Goal: Information Seeking & Learning: Learn about a topic

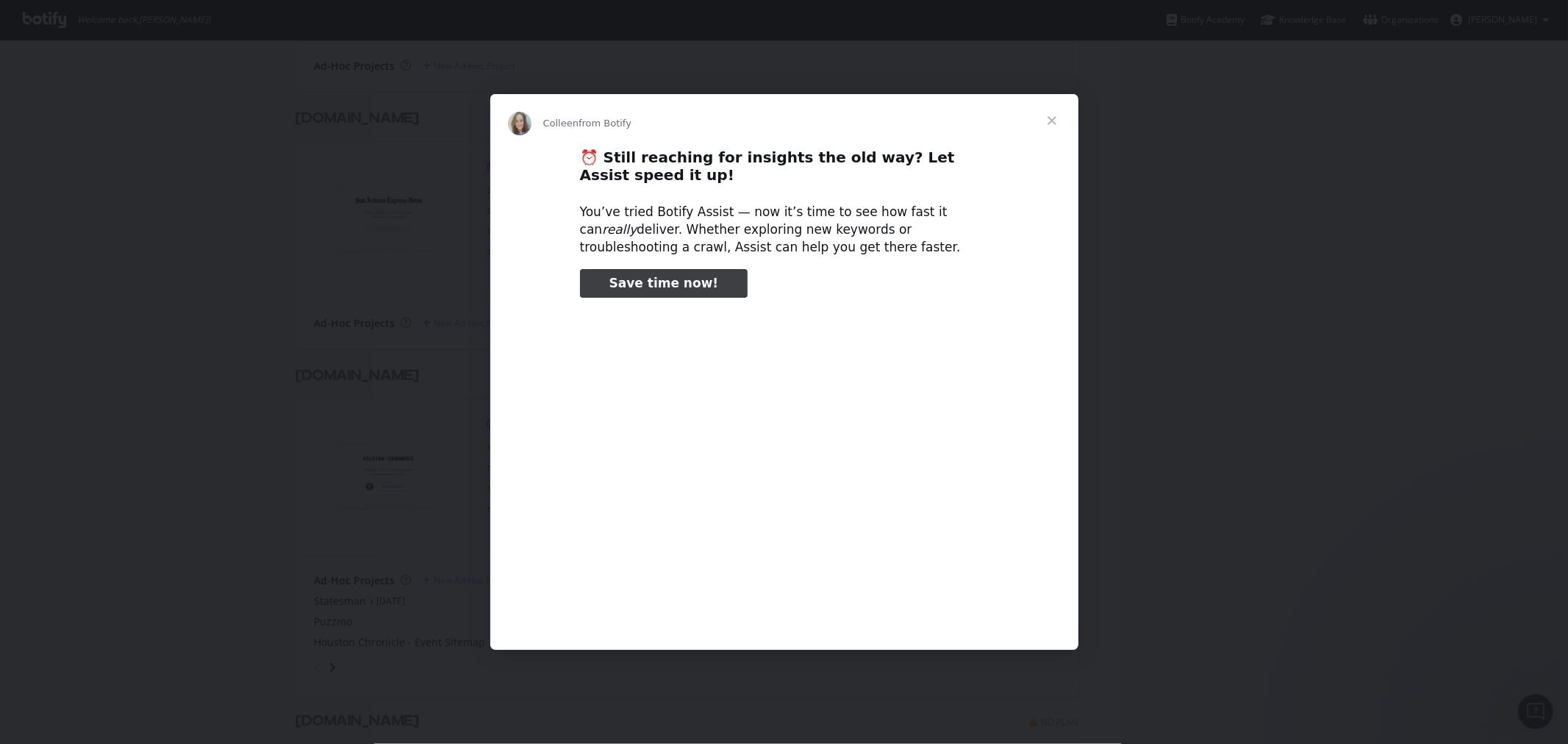
click at [1053, 121] on span "Close" at bounding box center [1051, 120] width 53 height 53
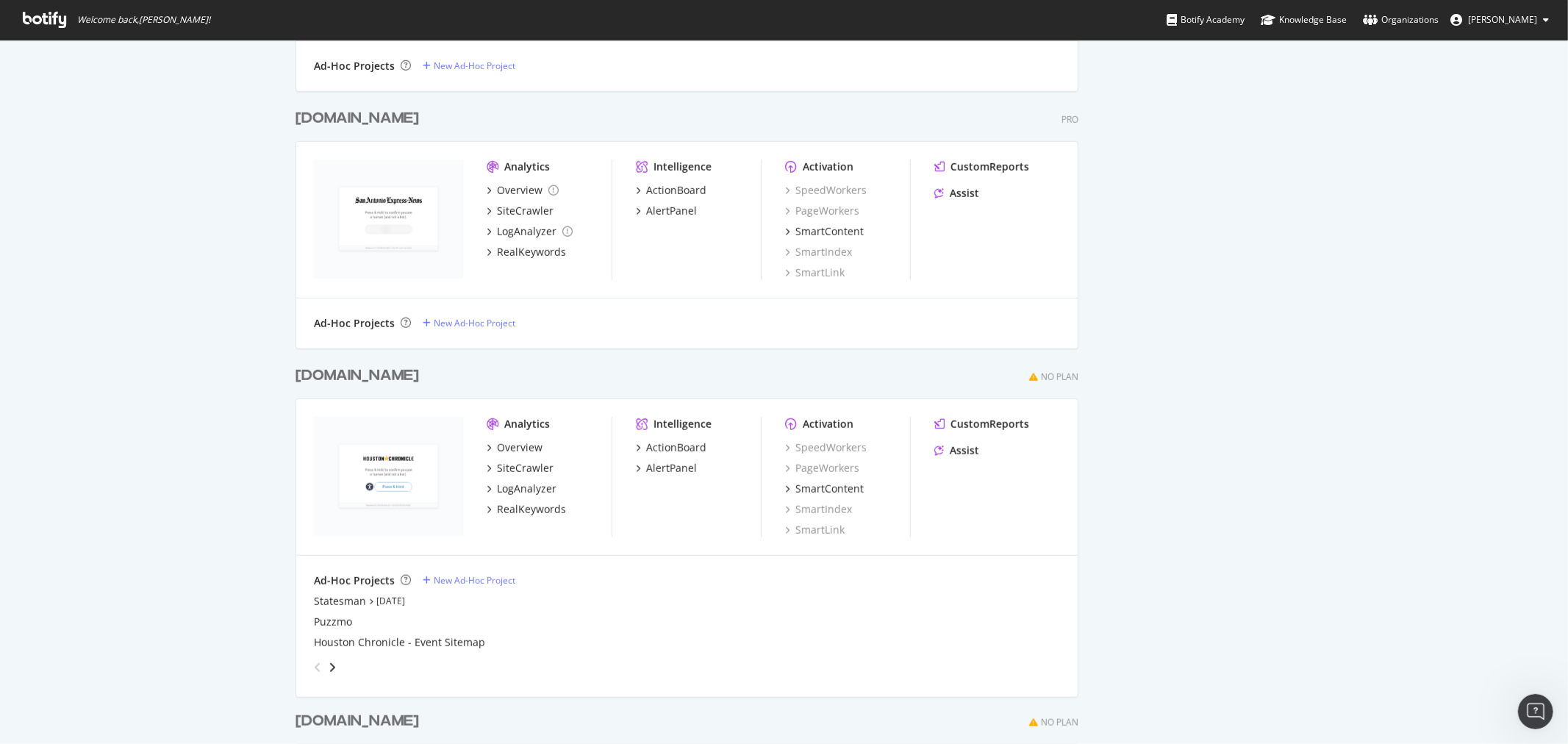
click at [329, 667] on icon "angle-right" at bounding box center [332, 667] width 8 height 12
click at [314, 666] on icon "angle-left" at bounding box center [317, 667] width 8 height 12
click at [498, 446] on div "Overview" at bounding box center [520, 448] width 46 height 15
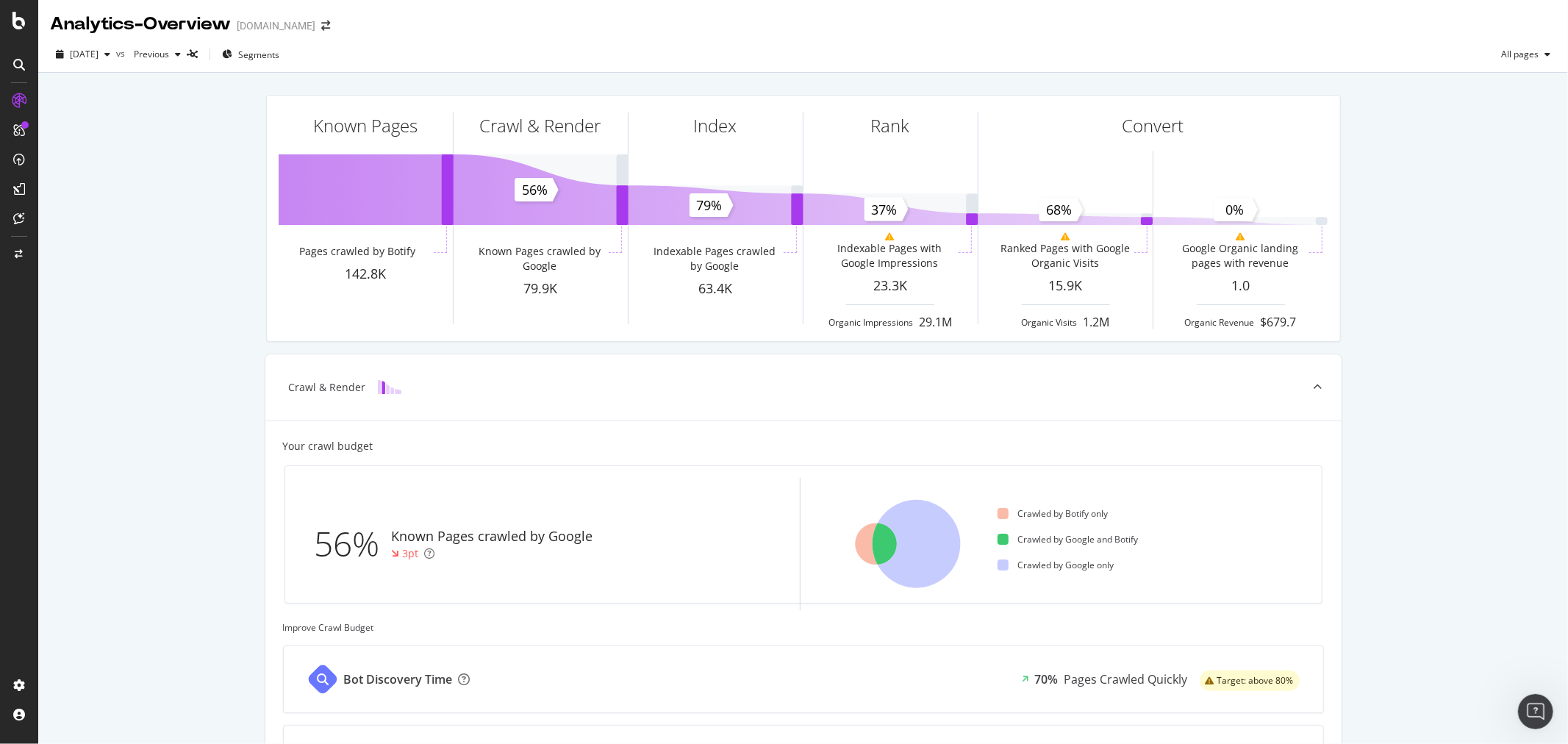
click at [187, 398] on div "Known Pages Pages crawled by Botify 142.8K Crawl & Render Known Pages crawled b…" at bounding box center [803, 606] width 1530 height 1068
click at [276, 53] on span "Segments" at bounding box center [258, 54] width 41 height 13
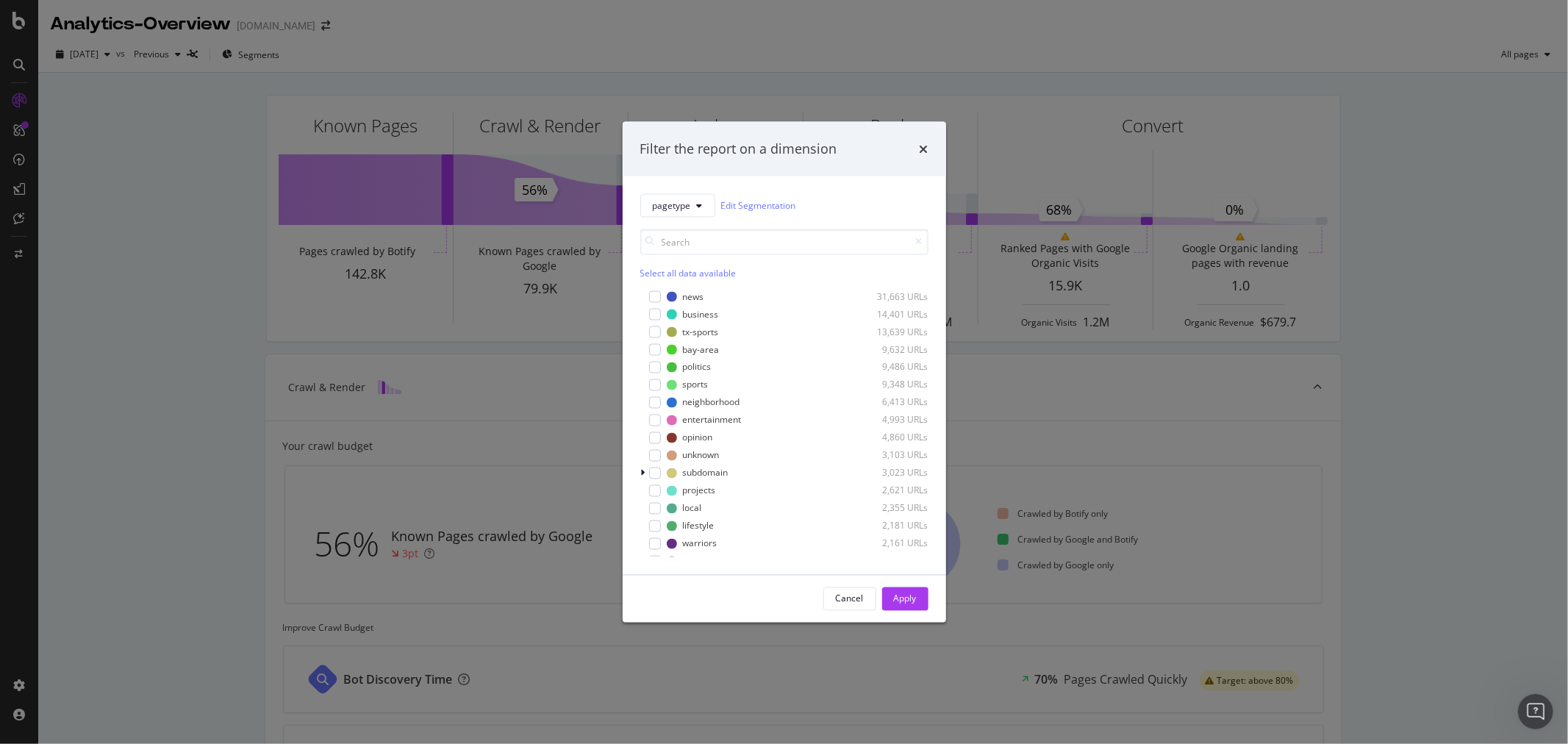
click at [641, 472] on icon "modal" at bounding box center [643, 472] width 4 height 9
click at [660, 509] on div "modal" at bounding box center [663, 508] width 12 height 12
click at [908, 599] on div "Apply" at bounding box center [905, 598] width 23 height 13
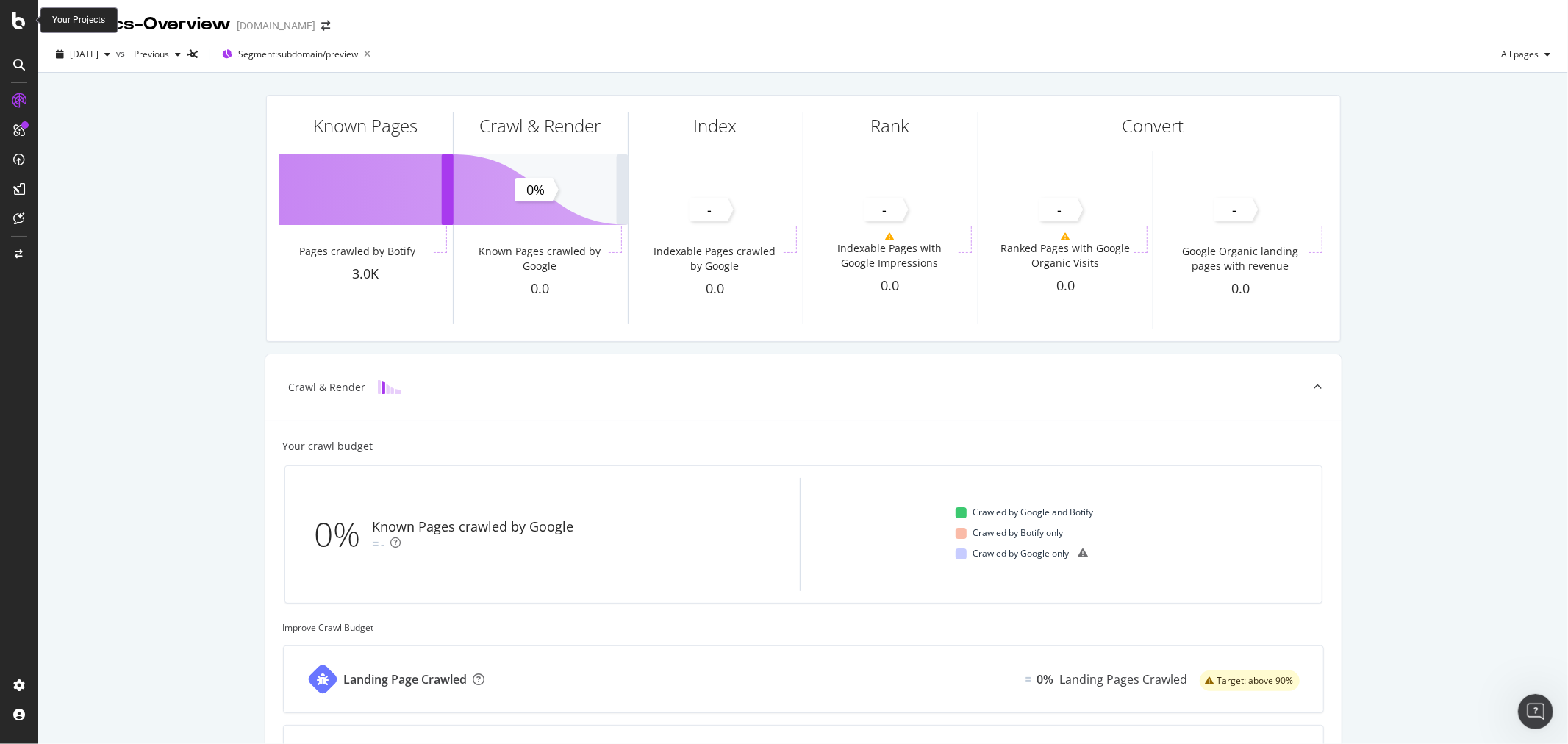
click at [18, 18] on icon at bounding box center [19, 20] width 13 height 18
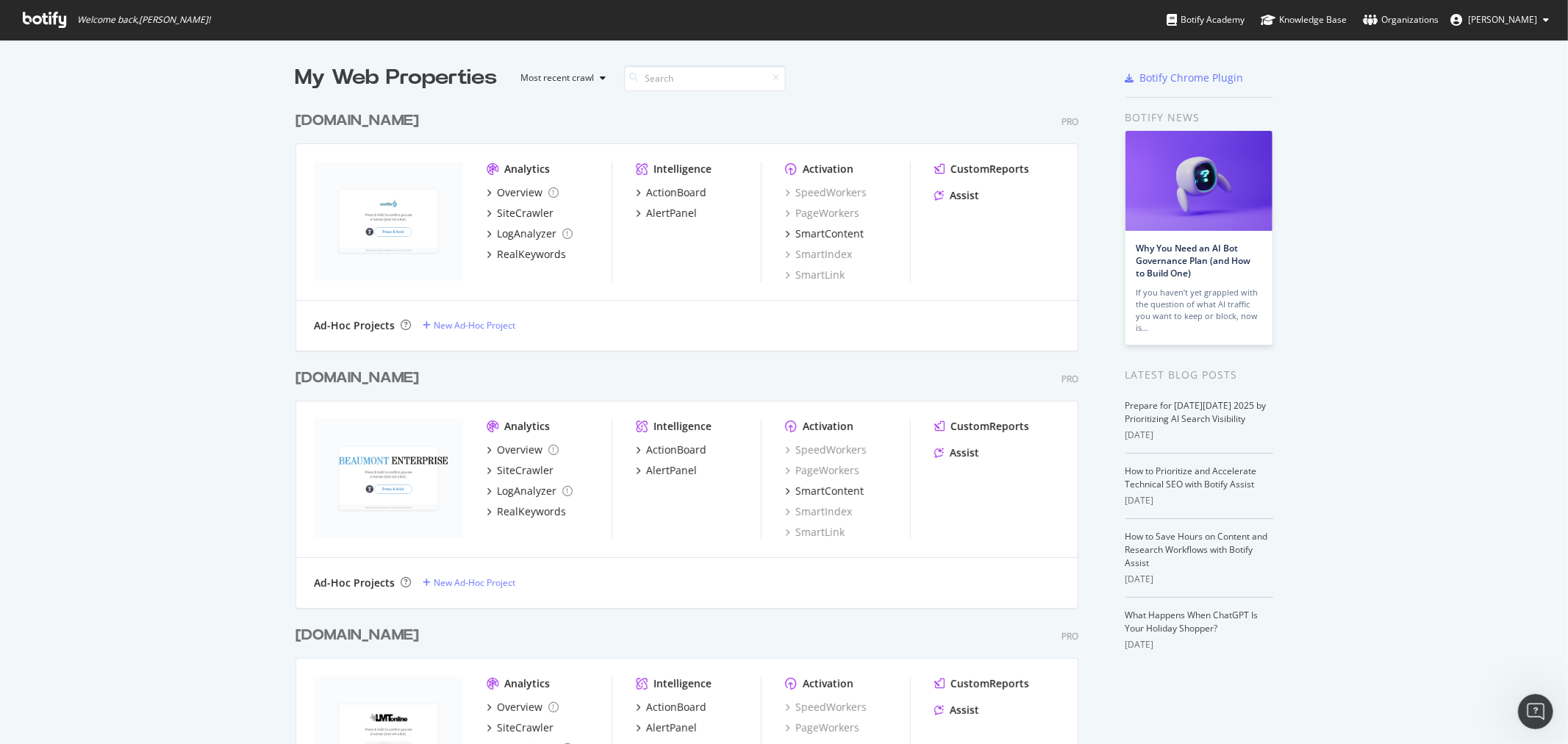
click at [670, 81] on input at bounding box center [705, 78] width 162 height 26
type input "chron"
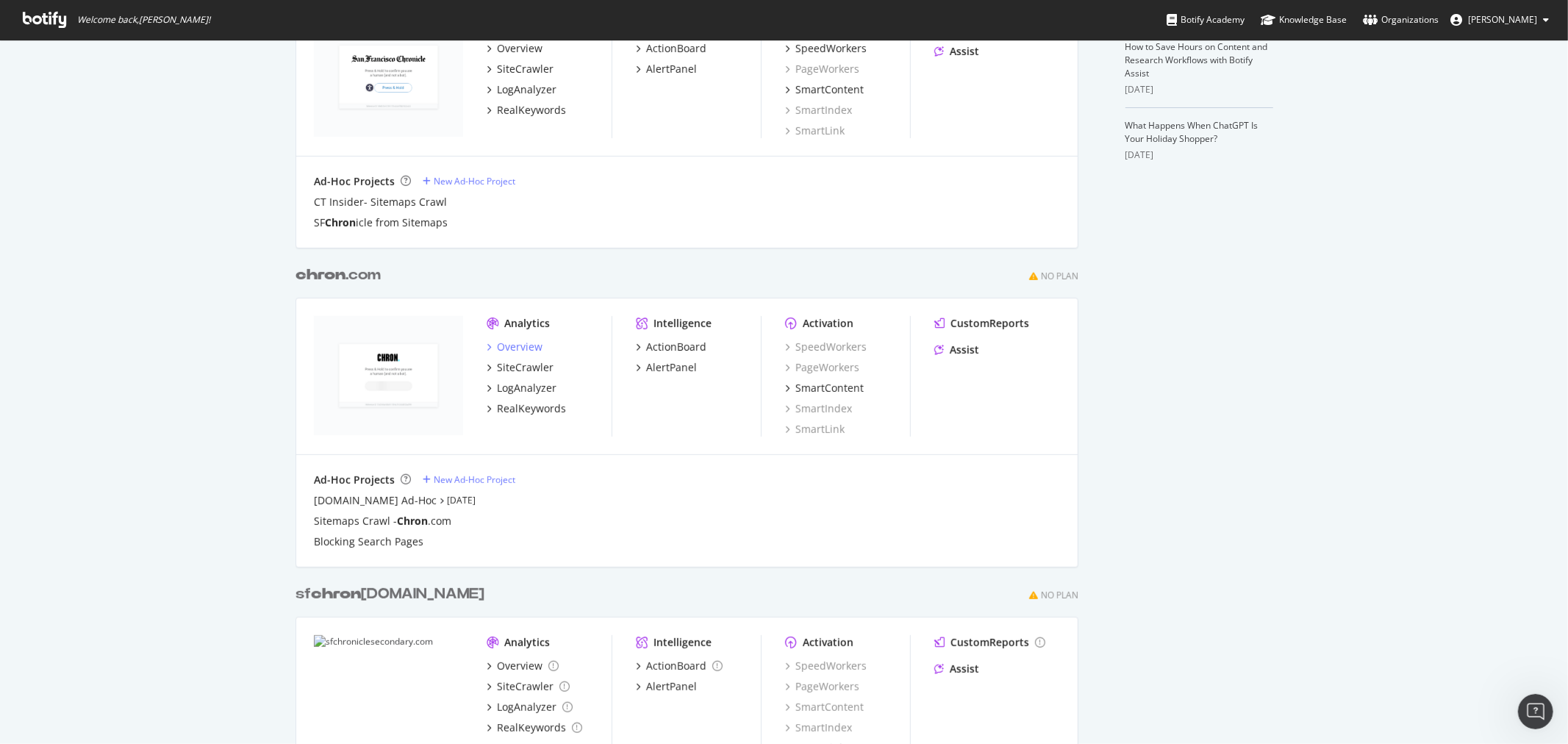
click at [504, 344] on div "Overview" at bounding box center [520, 347] width 46 height 15
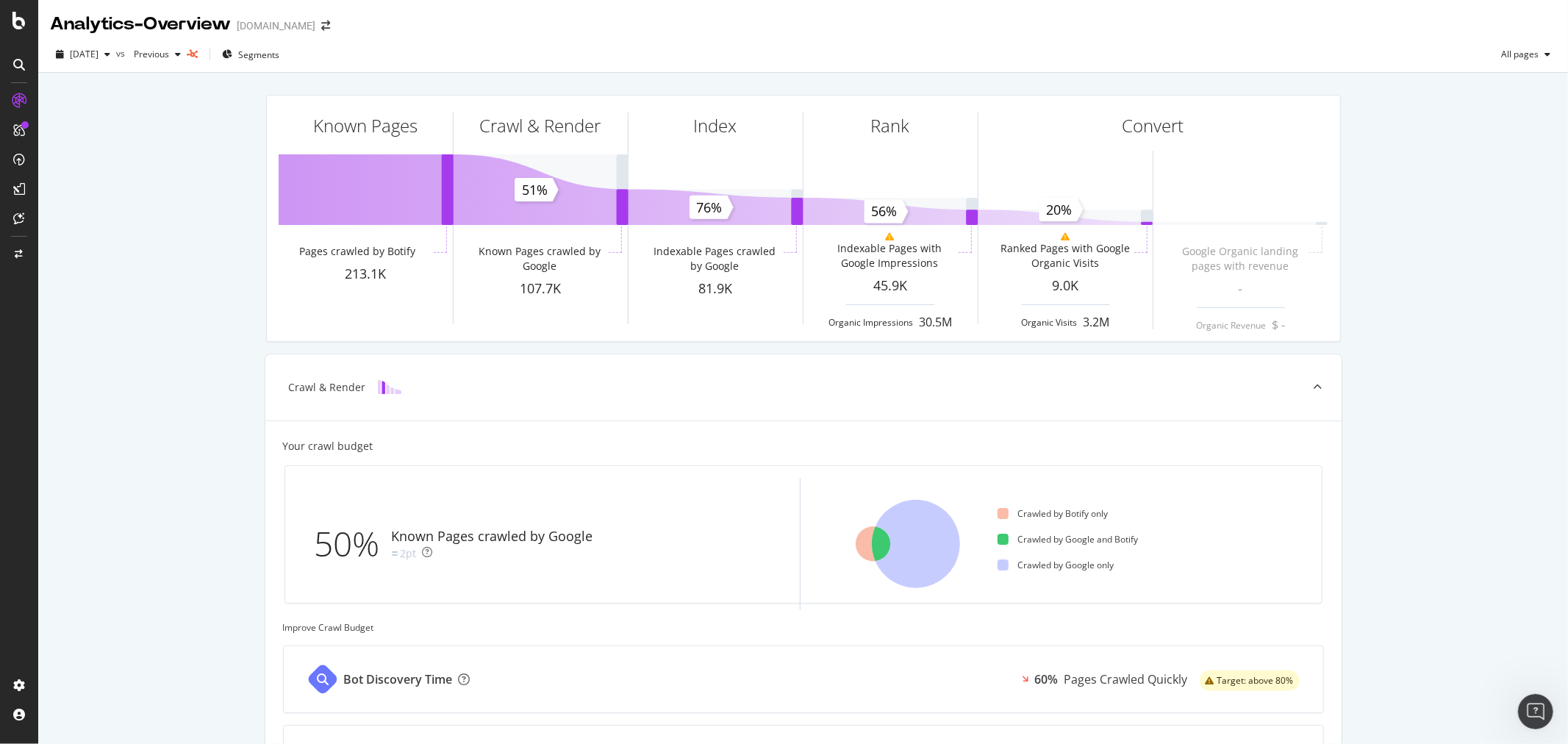
click at [280, 54] on span "Segments" at bounding box center [258, 54] width 41 height 13
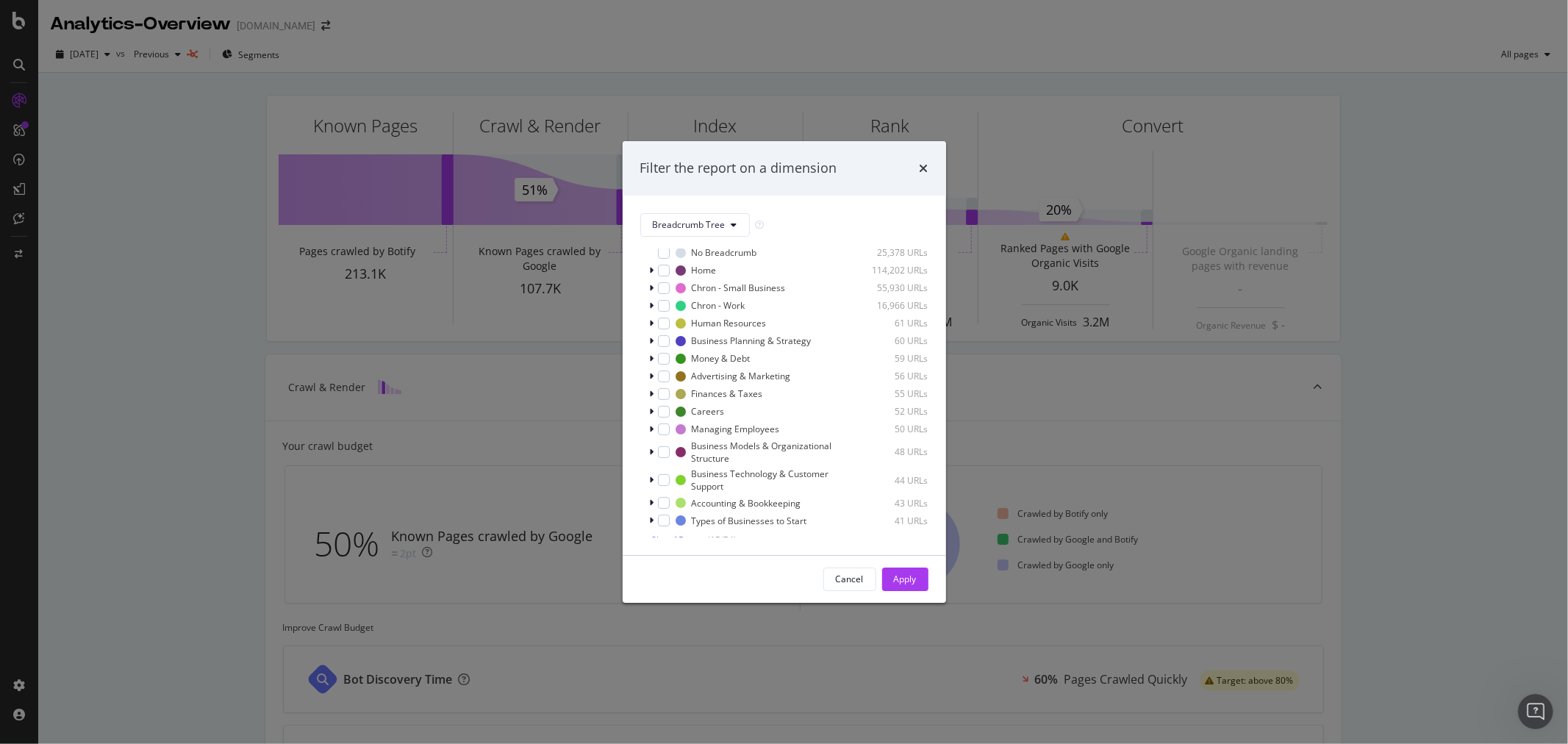
scroll to position [33, 0]
click at [669, 534] on span "Show 15 more" at bounding box center [678, 530] width 54 height 13
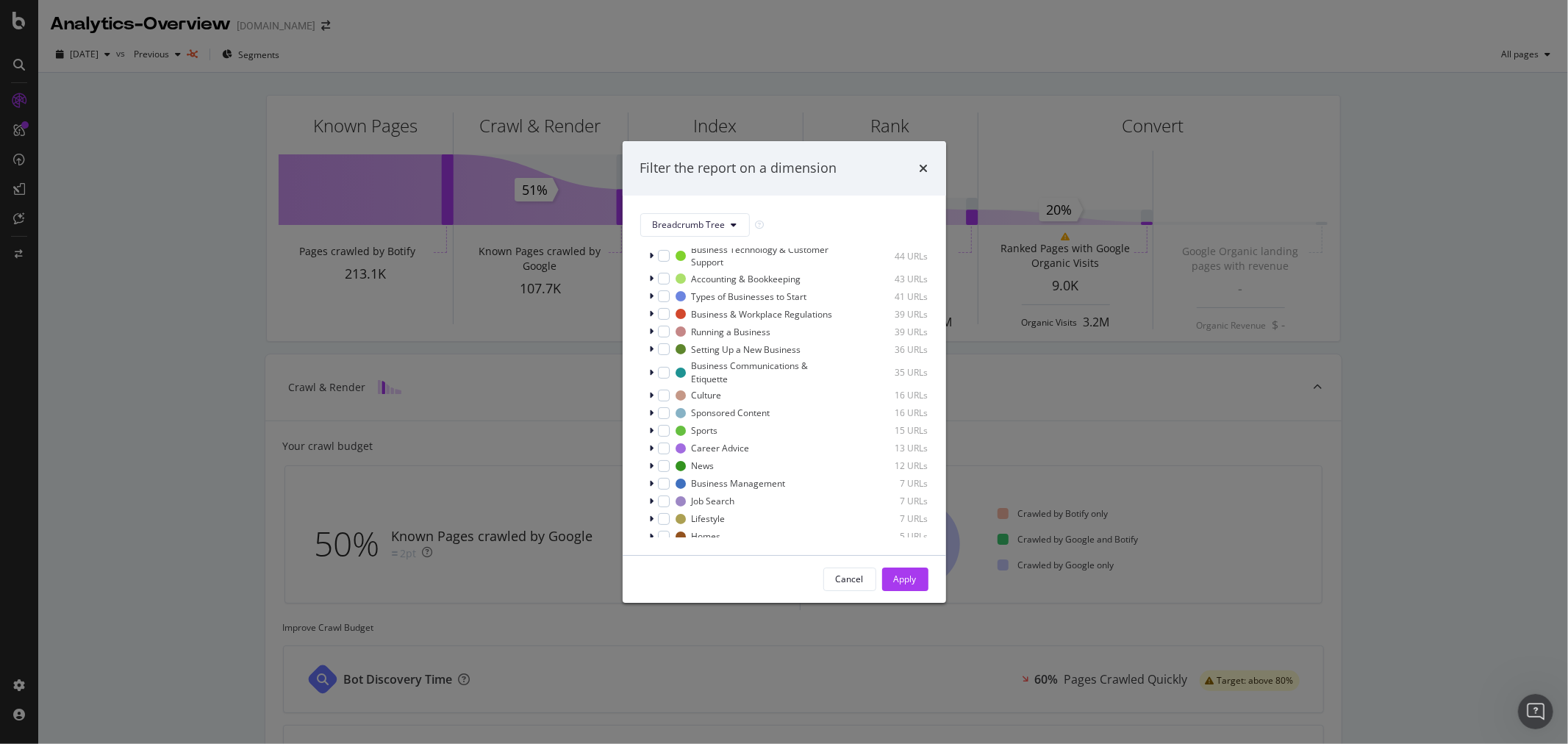
scroll to position [318, 0]
click at [685, 531] on span "Show 15 more" at bounding box center [678, 530] width 54 height 13
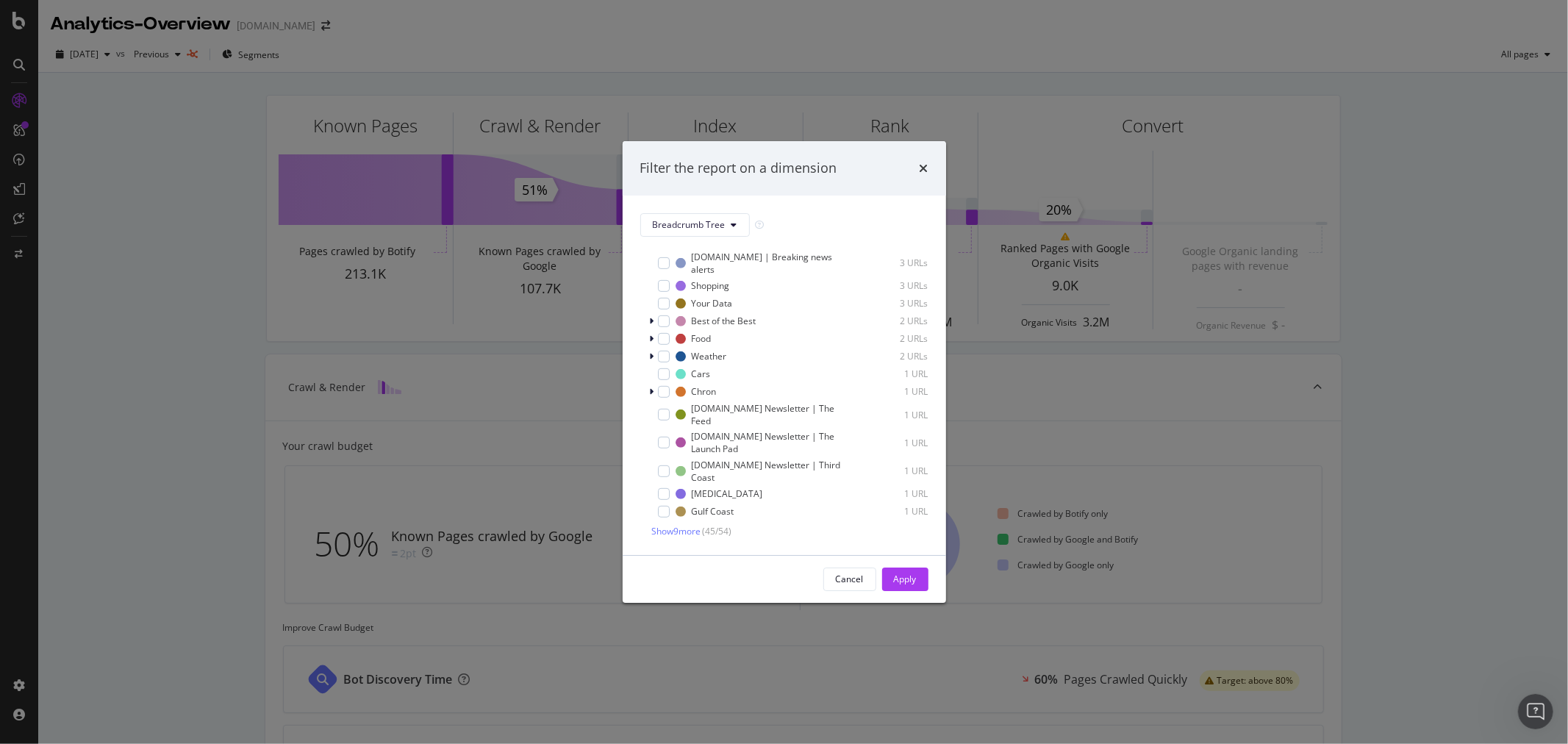
scroll to position [626, 0]
click at [666, 528] on span "Show 9 more" at bounding box center [676, 530] width 49 height 13
